Goal: Task Accomplishment & Management: Manage account settings

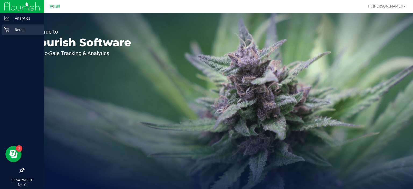
click at [9, 29] on icon at bounding box center [6, 29] width 5 height 5
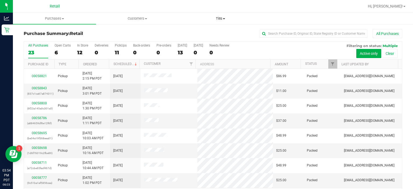
click at [218, 19] on span "Tills" at bounding box center [220, 18] width 82 height 5
click at [200, 33] on span "Manage tills" at bounding box center [197, 32] width 36 height 5
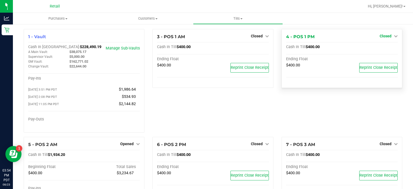
click at [387, 38] on link "Closed" at bounding box center [388, 36] width 18 height 4
click at [386, 48] on link "Open Till" at bounding box center [385, 47] width 14 height 4
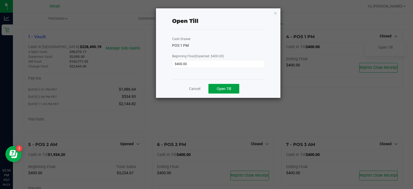
click at [227, 87] on span "Open Till" at bounding box center [224, 89] width 14 height 4
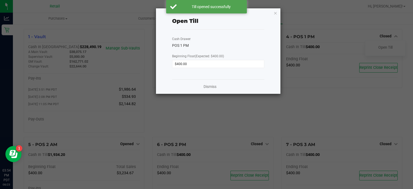
click at [208, 79] on div "Cash Drawer POS 1 PM Beginning Float (Expected: $400.00) $400.00" at bounding box center [218, 55] width 92 height 50
click at [216, 87] on link "Dismiss" at bounding box center [209, 87] width 13 height 6
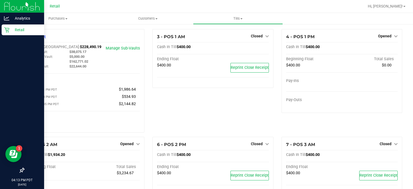
click at [2, 28] on div "Retail" at bounding box center [23, 29] width 42 height 11
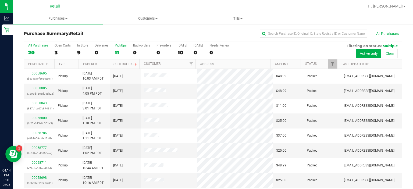
click at [118, 49] on label "PickUps 11" at bounding box center [121, 51] width 12 height 15
click at [0, 0] on input "PickUps 11" at bounding box center [0, 0] width 0 height 0
click at [312, 63] on link "Status" at bounding box center [311, 64] width 12 height 4
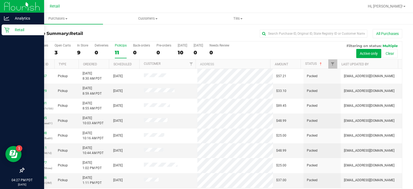
click at [6, 26] on div "Retail" at bounding box center [23, 29] width 42 height 11
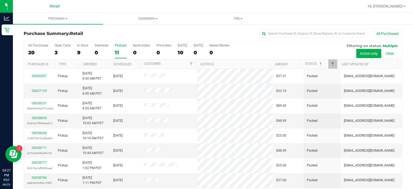
click at [117, 49] on label "PickUps 11" at bounding box center [121, 51] width 12 height 15
click at [0, 0] on input "PickUps 11" at bounding box center [0, 0] width 0 height 0
click at [309, 65] on link "Status" at bounding box center [314, 64] width 18 height 4
